Goal: Task Accomplishment & Management: Manage account settings

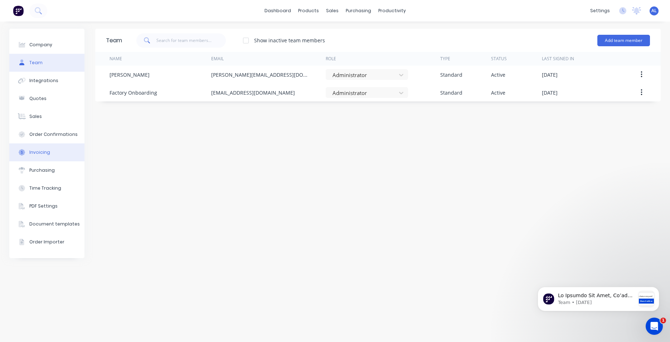
click at [49, 152] on button "Invoicing" at bounding box center [46, 152] width 75 height 18
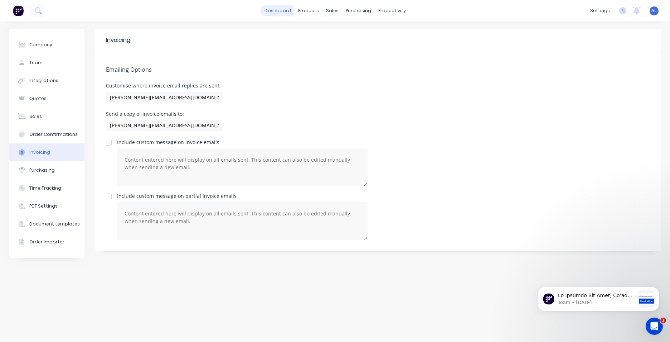
click at [277, 11] on link "dashboard" at bounding box center [278, 10] width 34 height 11
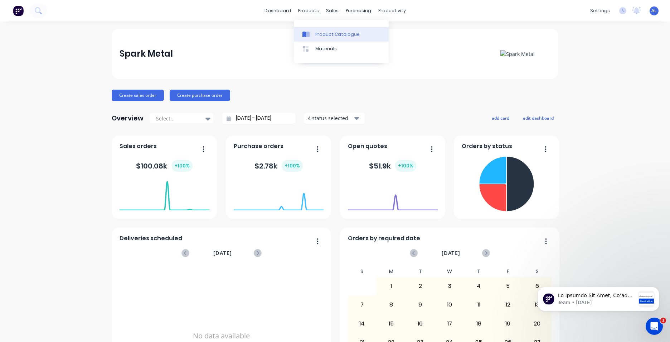
click at [343, 33] on div "Product Catalogue" at bounding box center [337, 34] width 44 height 6
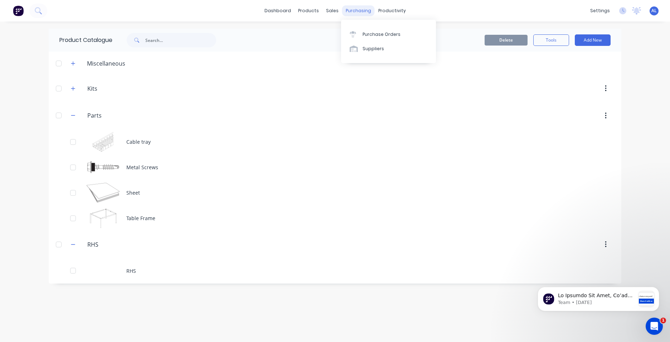
click at [351, 9] on div "purchasing" at bounding box center [358, 10] width 33 height 11
click at [395, 33] on div "Workflow" at bounding box center [404, 34] width 21 height 6
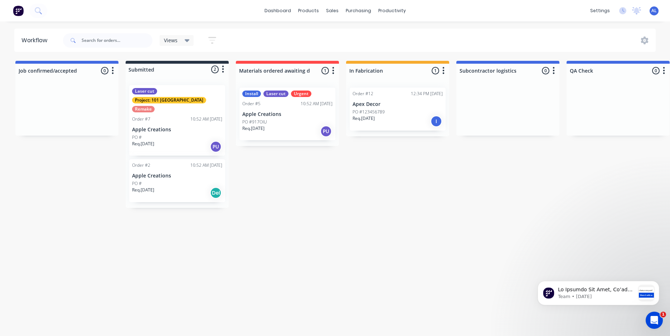
click at [225, 70] on button "button" at bounding box center [223, 69] width 9 height 9
click at [553, 69] on icon "button" at bounding box center [554, 70] width 2 height 9
click at [535, 87] on button "Status colour" at bounding box center [523, 86] width 72 height 12
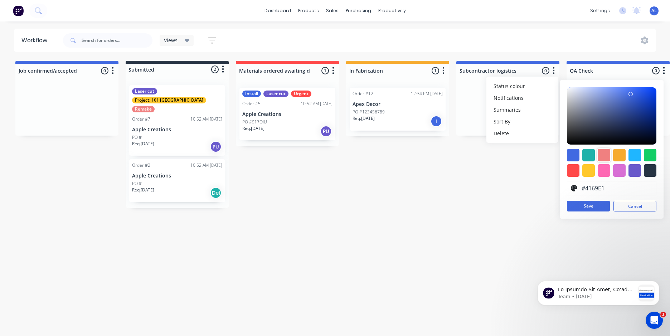
click at [603, 155] on div at bounding box center [604, 155] width 13 height 13
type input "#F08080"
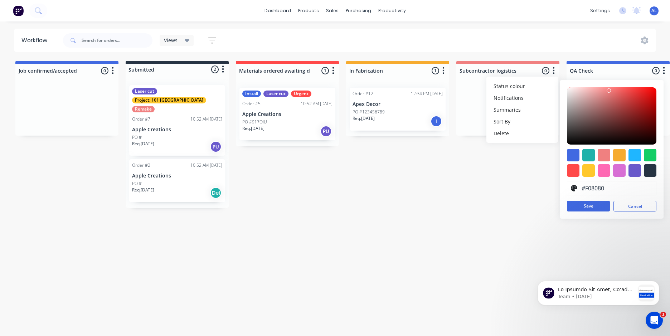
click at [665, 71] on icon "button" at bounding box center [665, 70] width 2 height 7
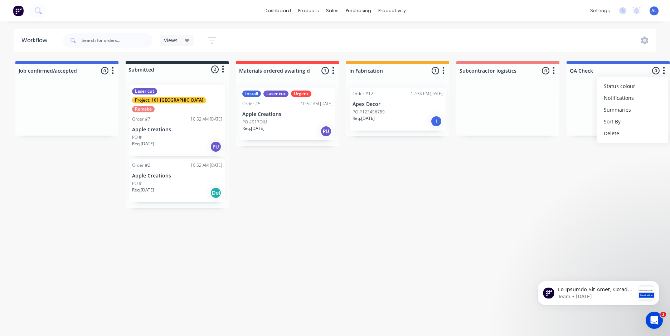
click at [663, 73] on icon "button" at bounding box center [664, 70] width 2 height 9
click at [662, 74] on button "button" at bounding box center [664, 71] width 9 height 9
click at [645, 87] on button "Status colour" at bounding box center [633, 86] width 72 height 12
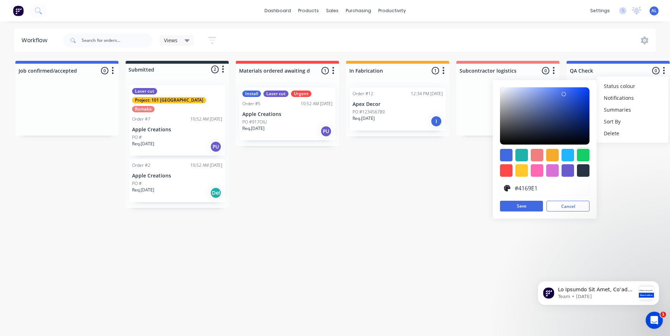
click at [585, 158] on div at bounding box center [583, 155] width 13 height 13
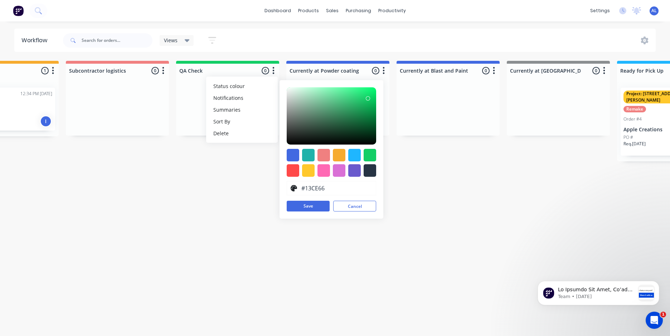
scroll to position [0, 399]
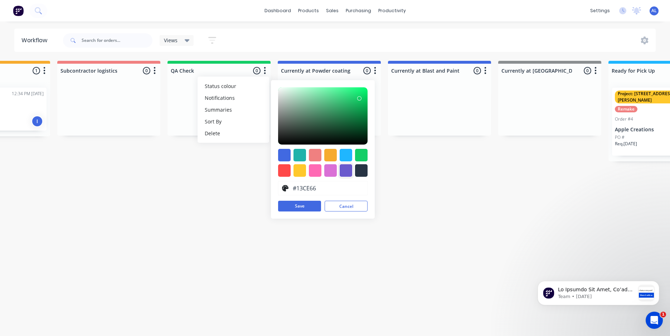
click at [346, 171] on div at bounding box center [346, 170] width 13 height 13
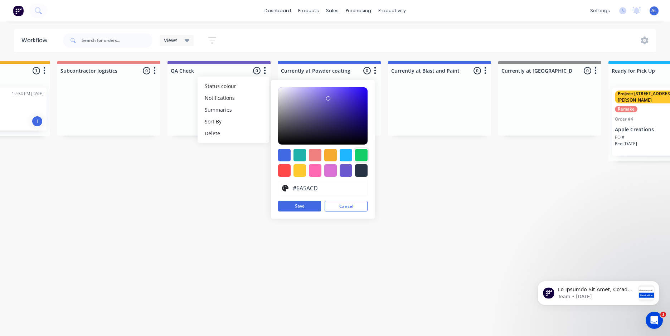
click at [362, 156] on div at bounding box center [361, 155] width 13 height 13
type input "#13CE66"
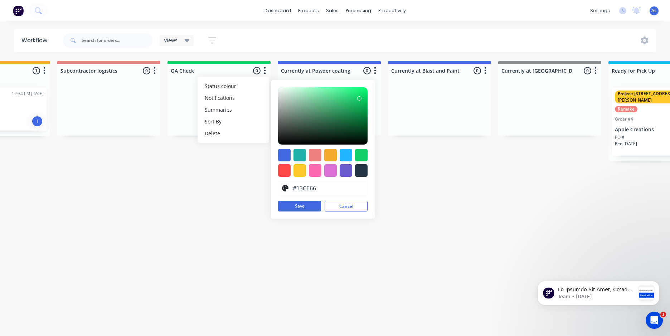
click at [373, 71] on button "button" at bounding box center [375, 71] width 9 height 9
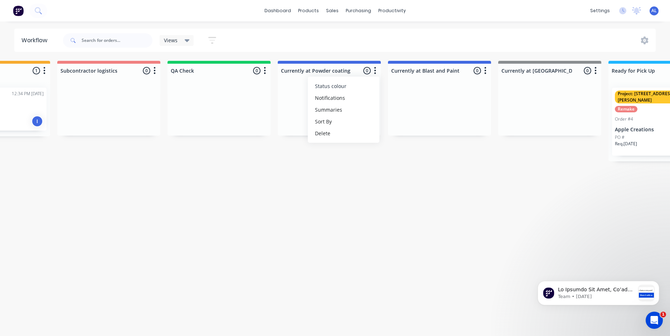
click at [348, 88] on button "Status colour" at bounding box center [344, 86] width 72 height 12
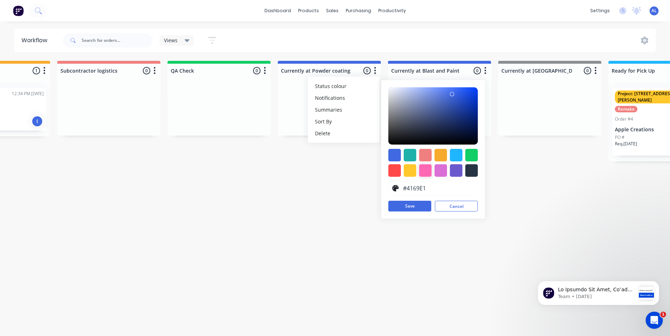
click at [429, 169] on div at bounding box center [425, 170] width 13 height 13
type input "#FF69B4"
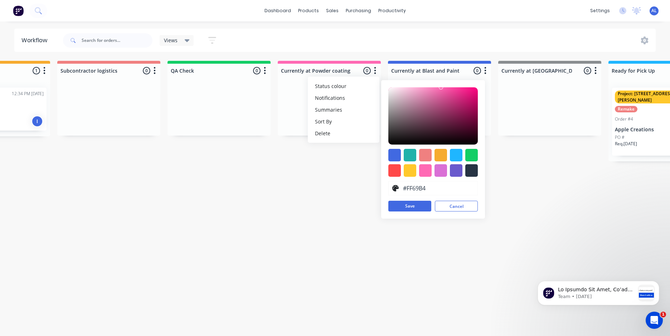
click at [487, 73] on icon "button" at bounding box center [486, 70] width 2 height 9
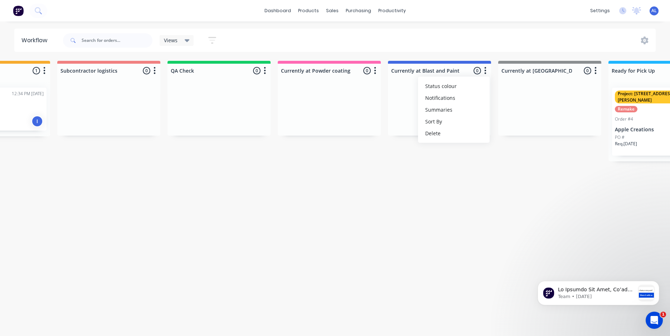
click at [486, 75] on icon "button" at bounding box center [486, 70] width 2 height 9
click at [485, 76] on div at bounding box center [439, 71] width 103 height 14
click at [486, 71] on icon "button" at bounding box center [486, 70] width 2 height 9
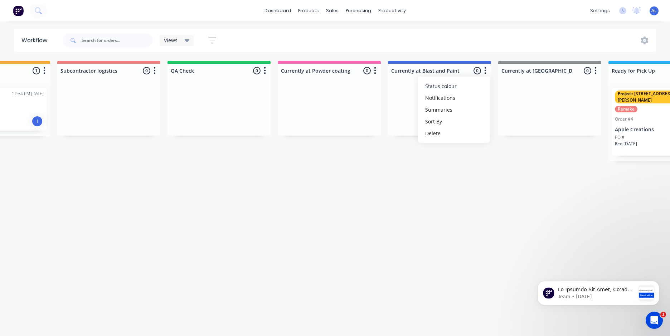
click at [462, 89] on button "Status colour" at bounding box center [454, 86] width 72 height 12
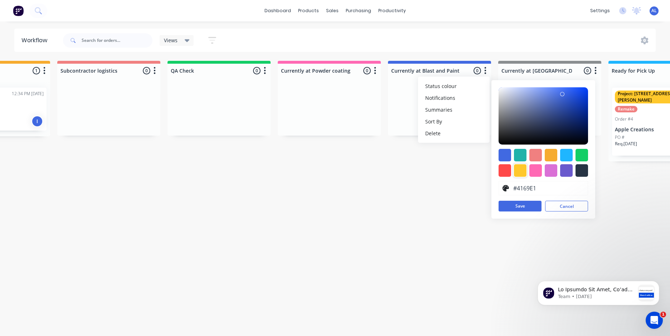
click at [520, 170] on div at bounding box center [520, 170] width 13 height 13
type input "#FFC82C"
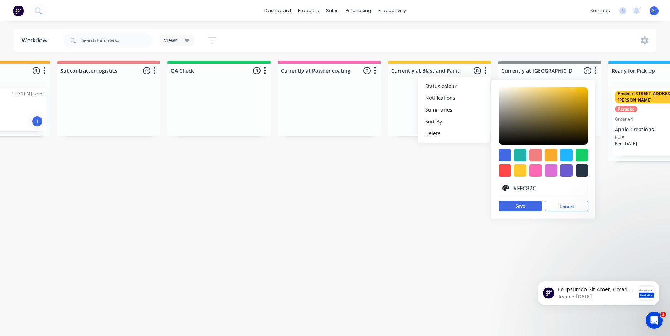
click at [477, 188] on div "Job confirmed/accepted 0 Status colour #4169E1 hex #4169E1 Save Cancel Notifica…" at bounding box center [296, 134] width 1402 height 147
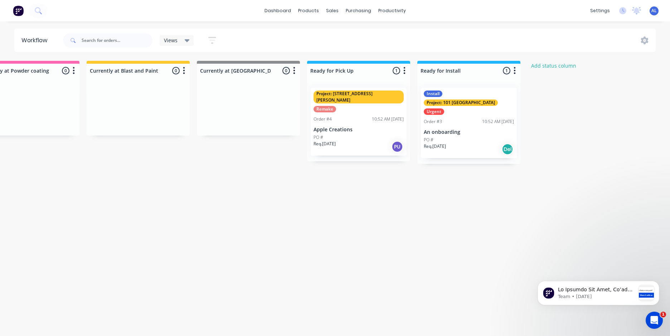
scroll to position [0, 703]
drag, startPoint x: 474, startPoint y: 339, endPoint x: 8, endPoint y: 35, distance: 556.6
click at [405, 73] on button "button" at bounding box center [402, 71] width 9 height 9
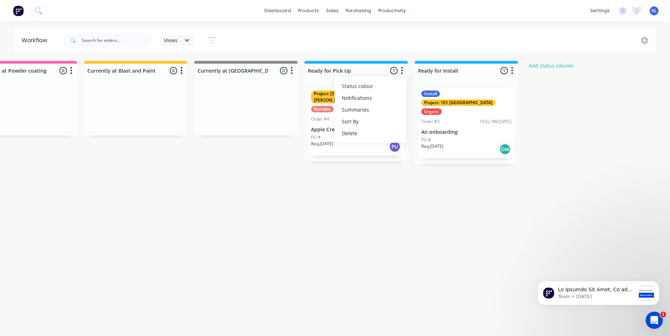
click at [396, 85] on button "Status colour" at bounding box center [371, 86] width 72 height 12
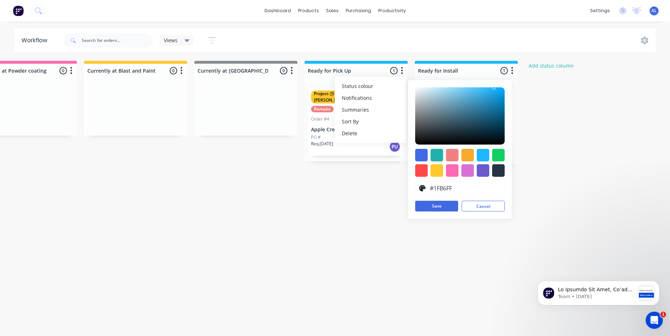
click at [438, 157] on div at bounding box center [437, 155] width 13 height 13
type input "#20B2AA"
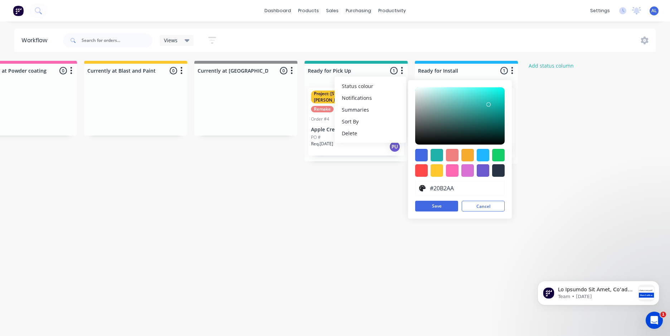
click at [511, 71] on icon "button" at bounding box center [512, 70] width 2 height 9
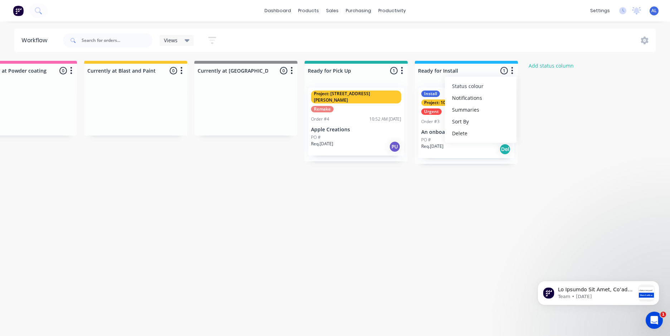
click at [492, 88] on button "Status colour" at bounding box center [481, 86] width 72 height 12
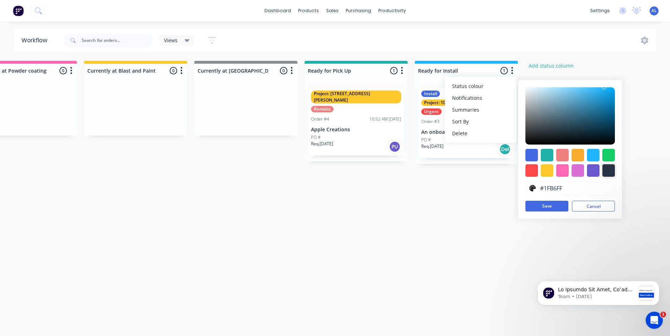
click at [612, 170] on div at bounding box center [609, 170] width 13 height 13
type input "#273444"
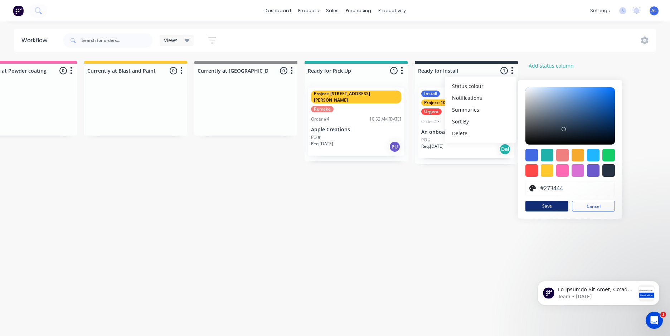
click at [542, 205] on button "Save" at bounding box center [547, 206] width 43 height 11
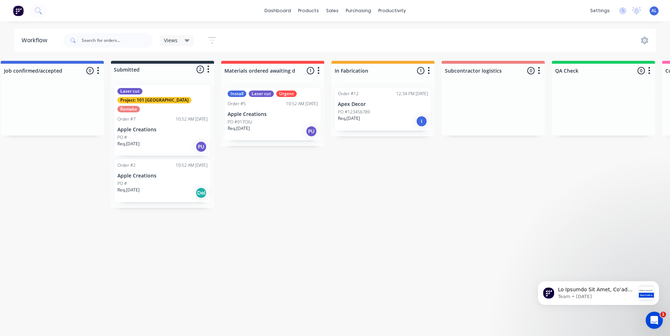
scroll to position [0, 0]
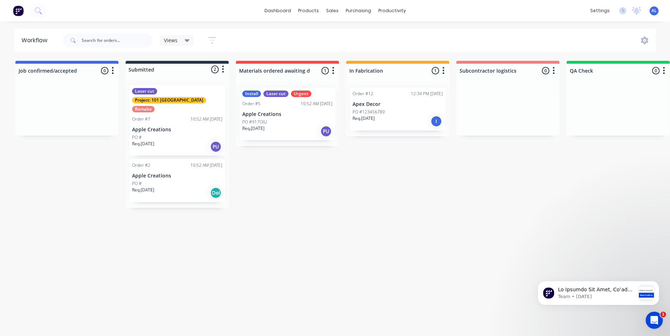
click at [225, 68] on button "button" at bounding box center [223, 69] width 9 height 9
click at [224, 69] on icon "button" at bounding box center [223, 69] width 2 height 7
drag, startPoint x: 192, startPoint y: 73, endPoint x: 157, endPoint y: 73, distance: 34.4
click at [157, 73] on div at bounding box center [177, 69] width 103 height 11
click at [113, 72] on icon "button" at bounding box center [113, 70] width 2 height 9
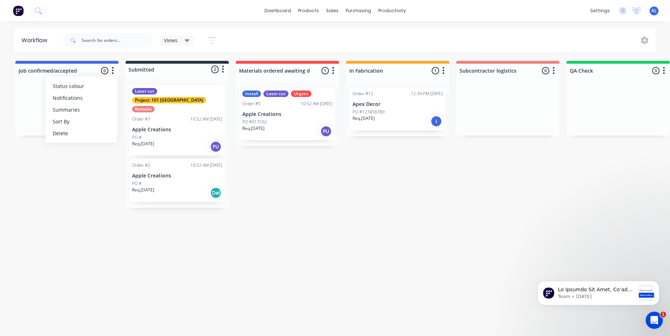
click at [114, 72] on icon "button" at bounding box center [113, 70] width 2 height 9
click at [225, 72] on button "button" at bounding box center [223, 69] width 9 height 9
click at [161, 71] on div at bounding box center [177, 69] width 103 height 11
click at [146, 69] on div at bounding box center [177, 69] width 103 height 11
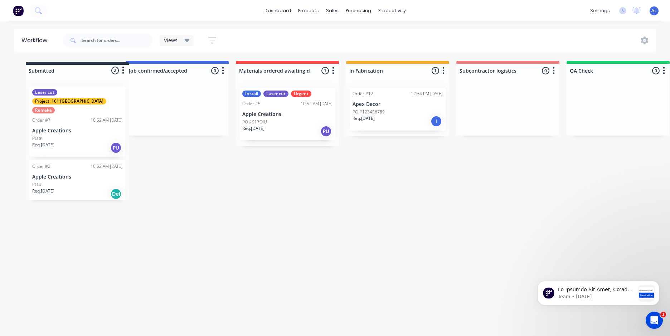
drag, startPoint x: 198, startPoint y: 70, endPoint x: 96, endPoint y: 72, distance: 102.4
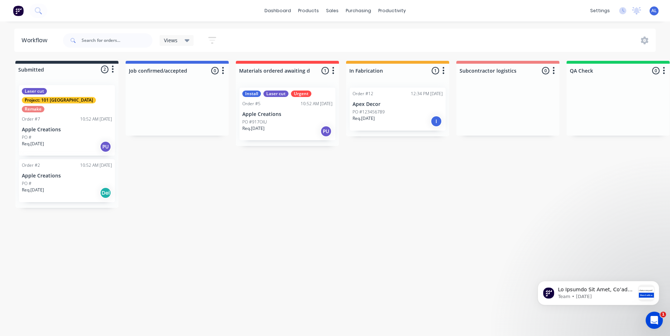
click at [268, 201] on div "Workflow Views Save new view None (Default) edit Show/Hide statuses Show line i…" at bounding box center [335, 175] width 670 height 293
click at [215, 71] on div at bounding box center [177, 71] width 103 height 14
click at [220, 72] on button "button" at bounding box center [223, 71] width 9 height 9
click at [202, 111] on button "Summaries" at bounding box center [192, 110] width 72 height 12
click at [201, 98] on button "Notifications" at bounding box center [192, 98] width 72 height 12
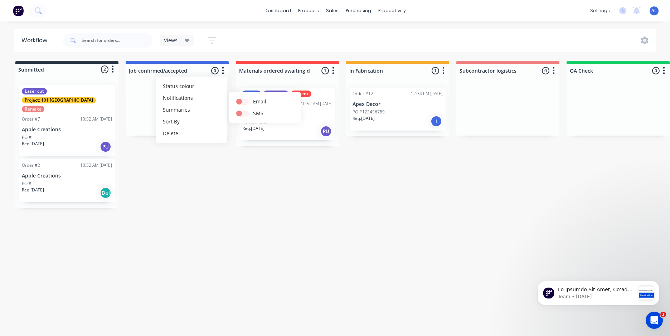
click at [114, 70] on icon "button" at bounding box center [113, 69] width 2 height 9
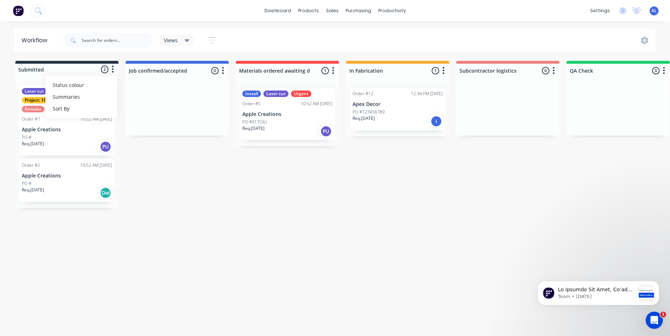
click at [114, 73] on icon "button" at bounding box center [113, 69] width 2 height 7
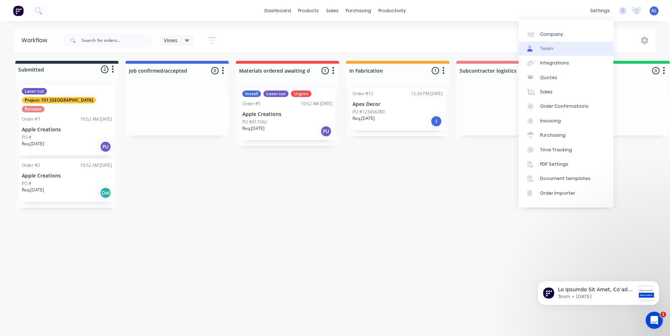
click at [559, 48] on link "Team" at bounding box center [566, 49] width 95 height 14
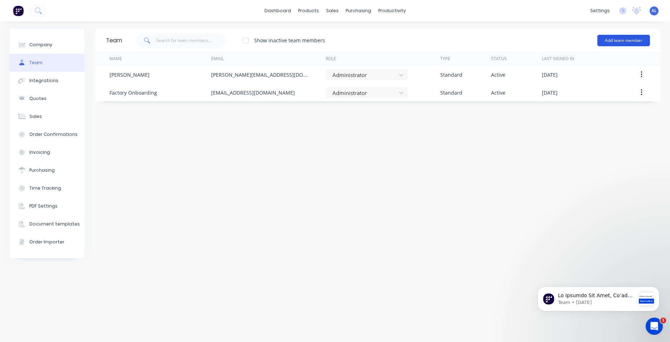
click at [633, 41] on button "Add team member" at bounding box center [624, 40] width 53 height 11
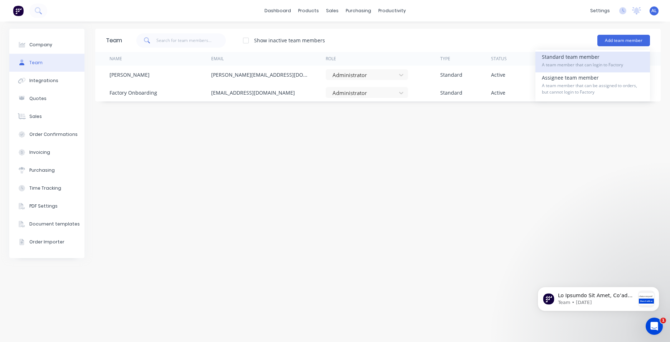
click at [602, 59] on div "Standard team member A team member that can login to Factory" at bounding box center [593, 62] width 102 height 21
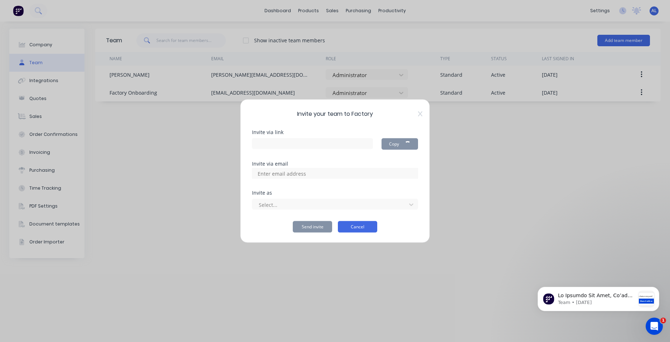
click at [364, 227] on button "Cancel" at bounding box center [357, 226] width 39 height 11
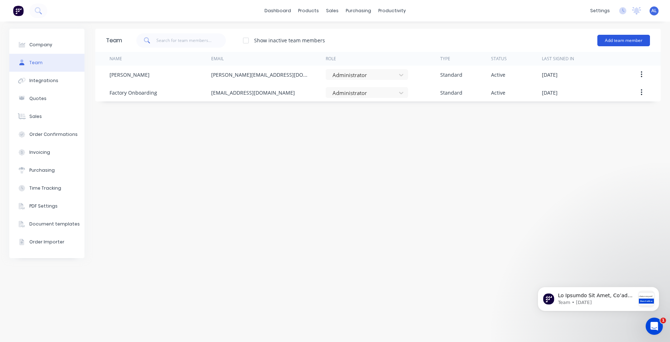
click at [632, 39] on button "Add team member" at bounding box center [624, 40] width 53 height 11
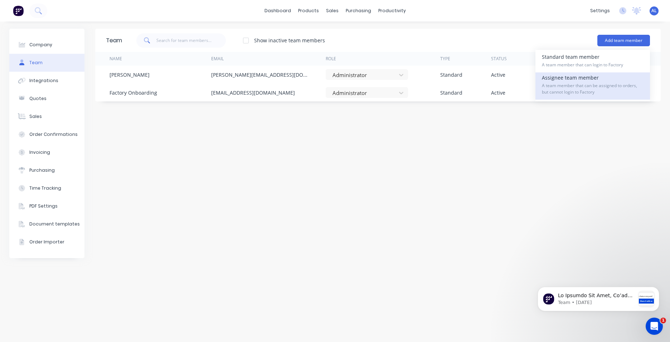
click at [573, 88] on span "A team member that can be assigned to orders, but cannot login to Factory" at bounding box center [593, 88] width 102 height 13
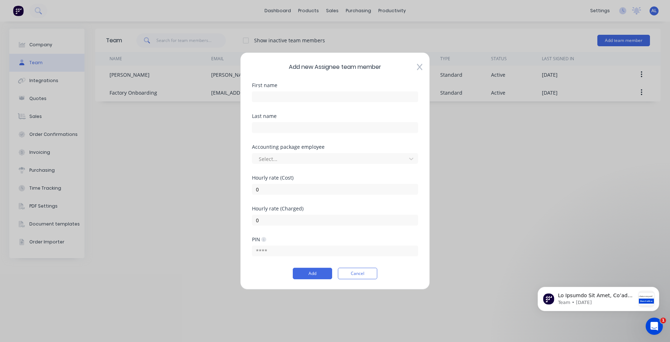
click at [418, 67] on icon at bounding box center [419, 66] width 5 height 7
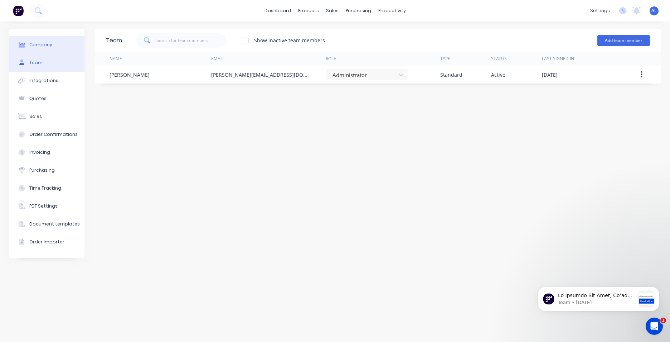
click at [44, 44] on div "Company" at bounding box center [40, 45] width 23 height 6
select select "NZ"
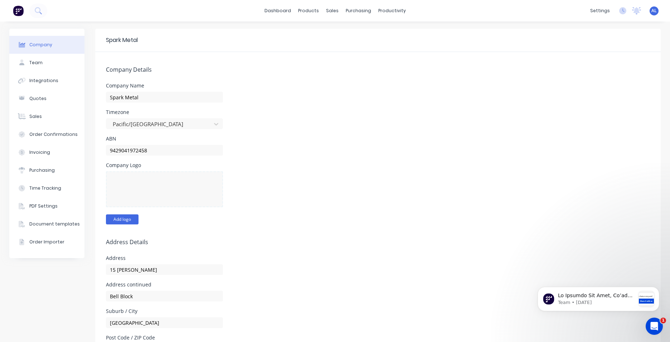
click at [120, 217] on button "Add logo" at bounding box center [122, 219] width 33 height 10
click at [141, 215] on button "Change logo" at bounding box center [126, 219] width 40 height 10
click at [51, 68] on button "Team" at bounding box center [46, 63] width 75 height 18
